Goal: Use online tool/utility

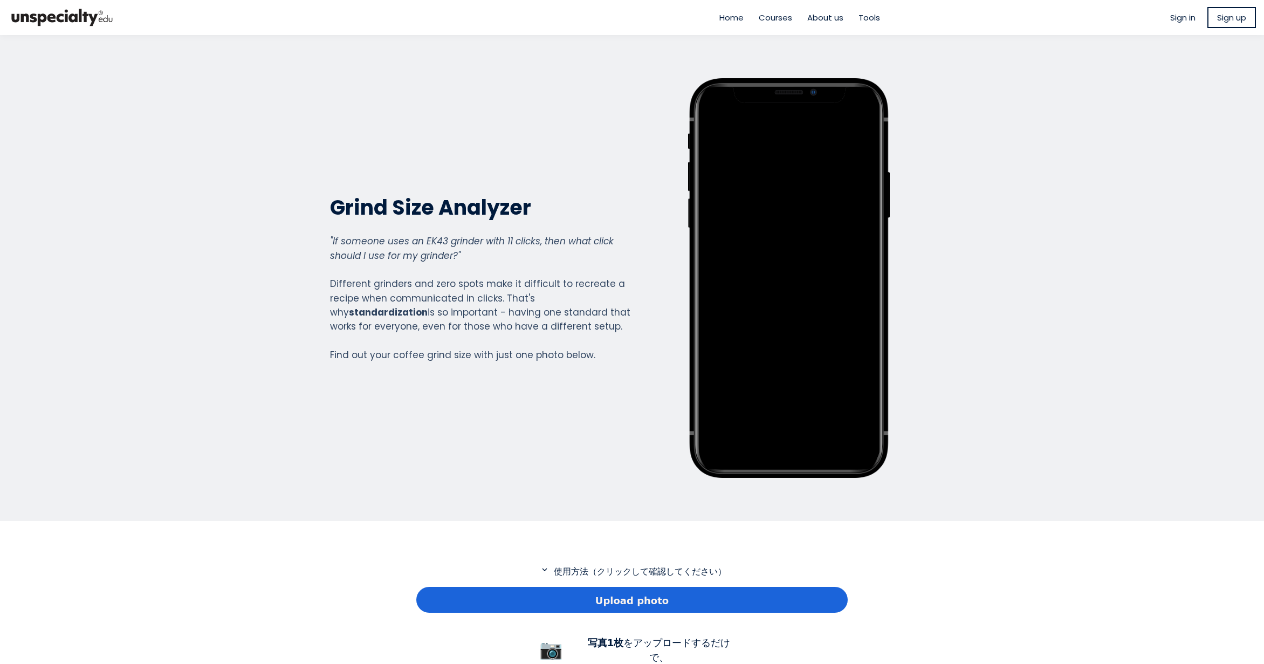
scroll to position [780, 431]
click at [588, 607] on div "Upload photo" at bounding box center [631, 600] width 431 height 26
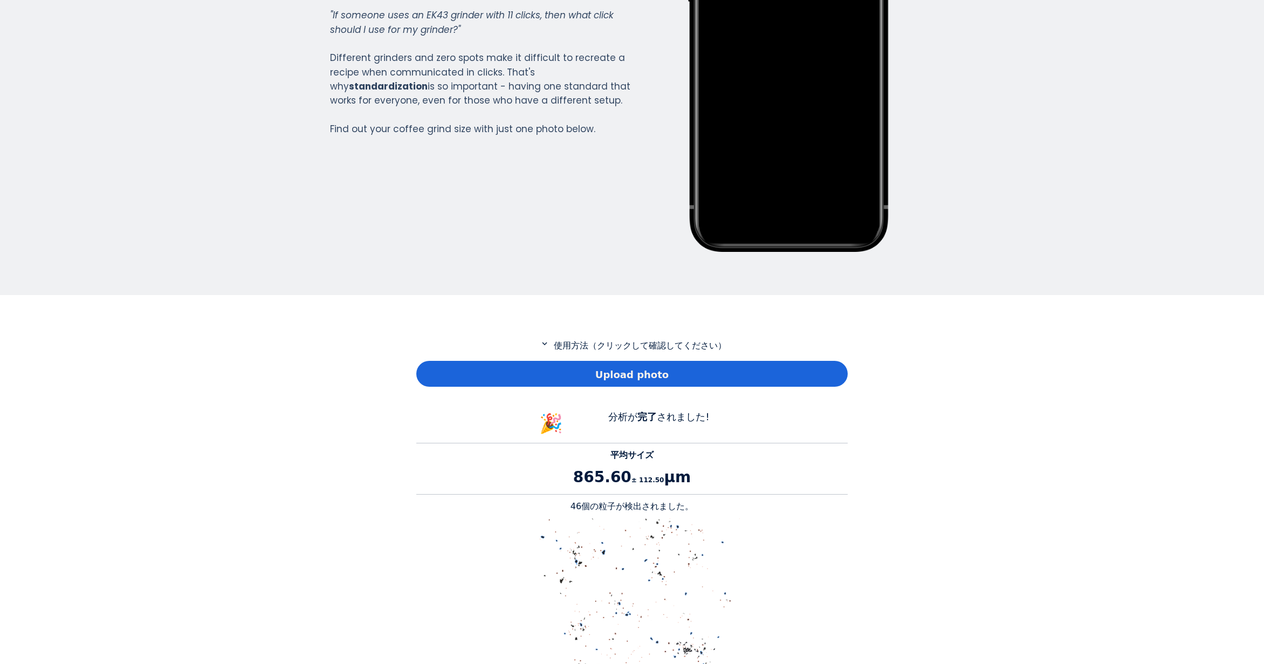
scroll to position [323, 0]
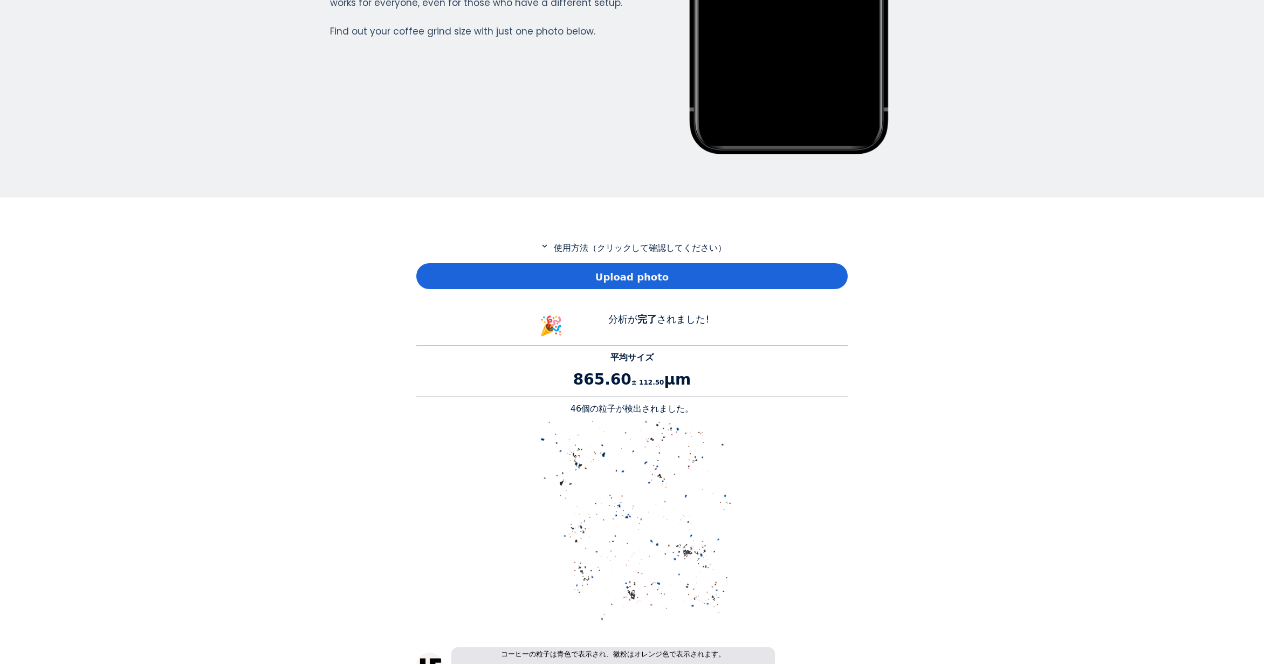
click at [582, 408] on p "46個の粒子が検出されました。" at bounding box center [631, 408] width 431 height 13
copy p "46"
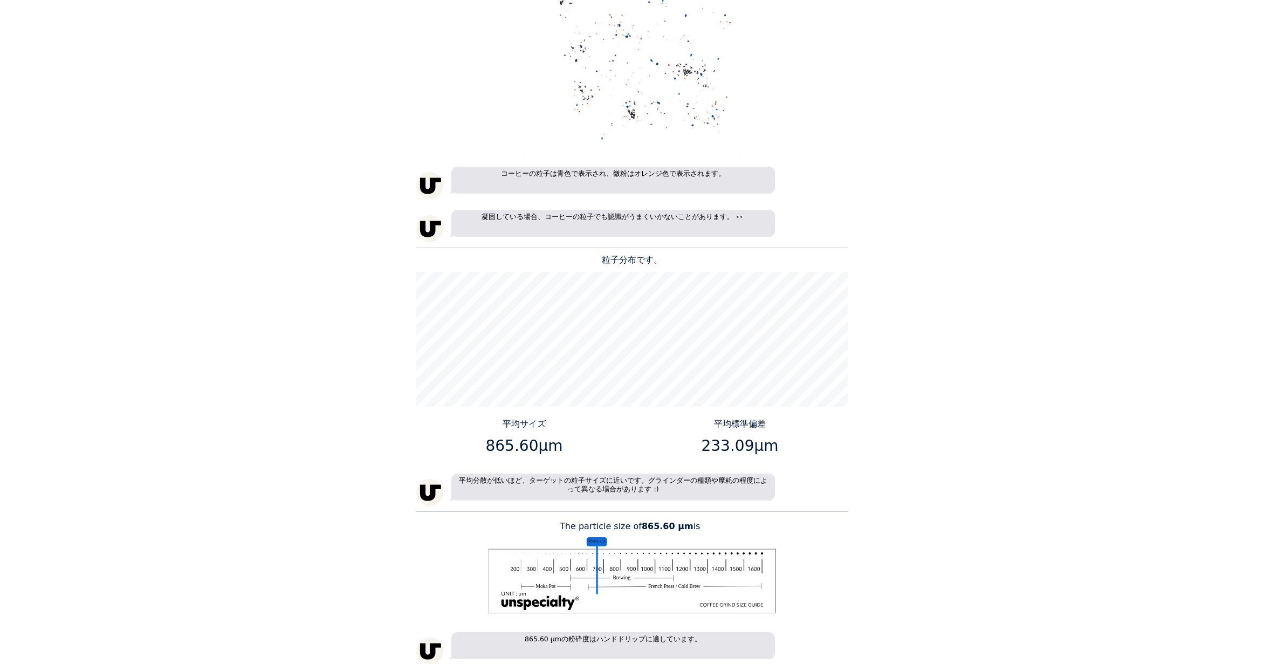
scroll to position [809, 0]
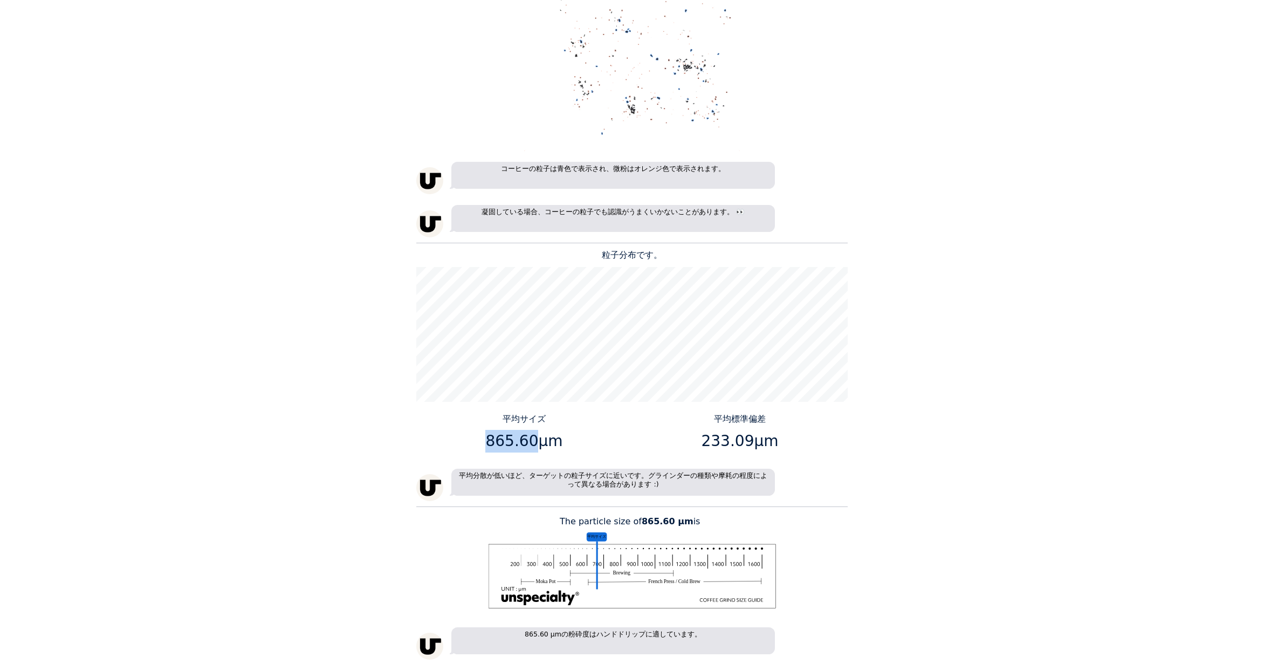
drag, startPoint x: 529, startPoint y: 442, endPoint x: 492, endPoint y: 441, distance: 37.7
click at [492, 441] on p "865.60μm" at bounding box center [525, 441] width 208 height 23
copy p "865.60"
drag, startPoint x: 747, startPoint y: 442, endPoint x: 705, endPoint y: 443, distance: 41.5
click at [705, 443] on p "233.09μm" at bounding box center [740, 441] width 208 height 23
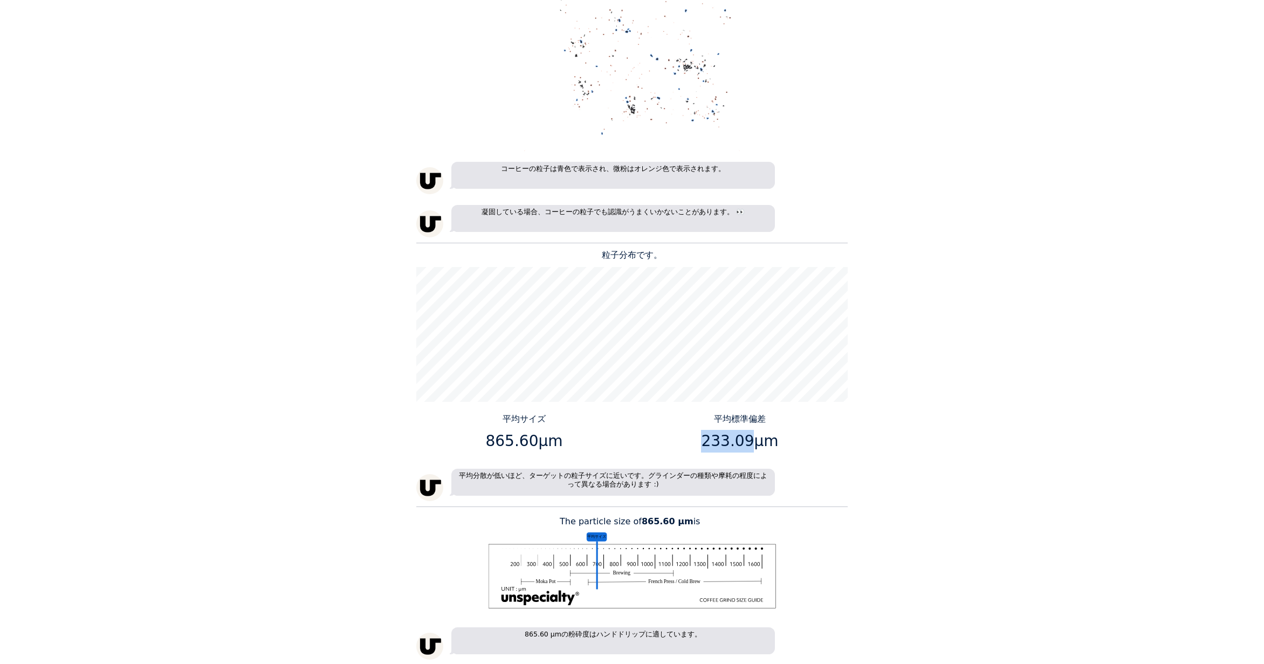
copy p "233.09"
